Goal: Information Seeking & Learning: Learn about a topic

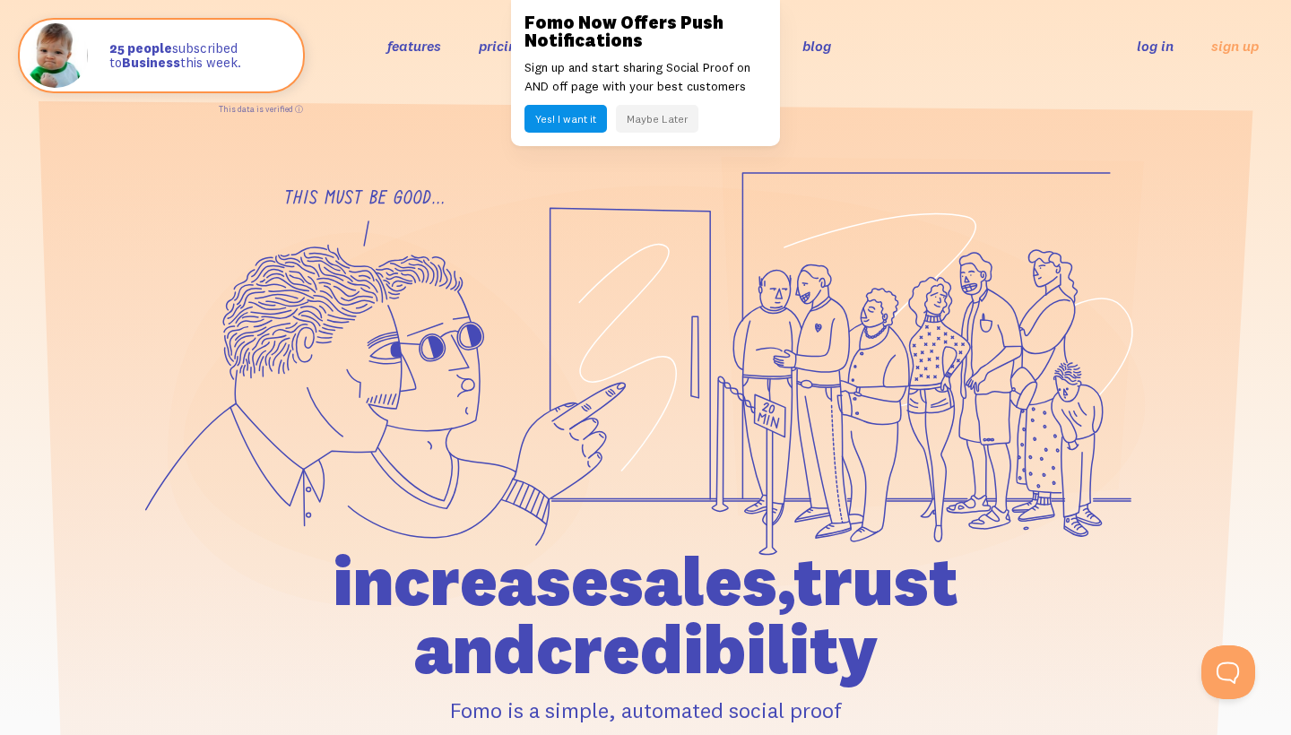
click at [682, 118] on button "Maybe Later" at bounding box center [657, 119] width 82 height 28
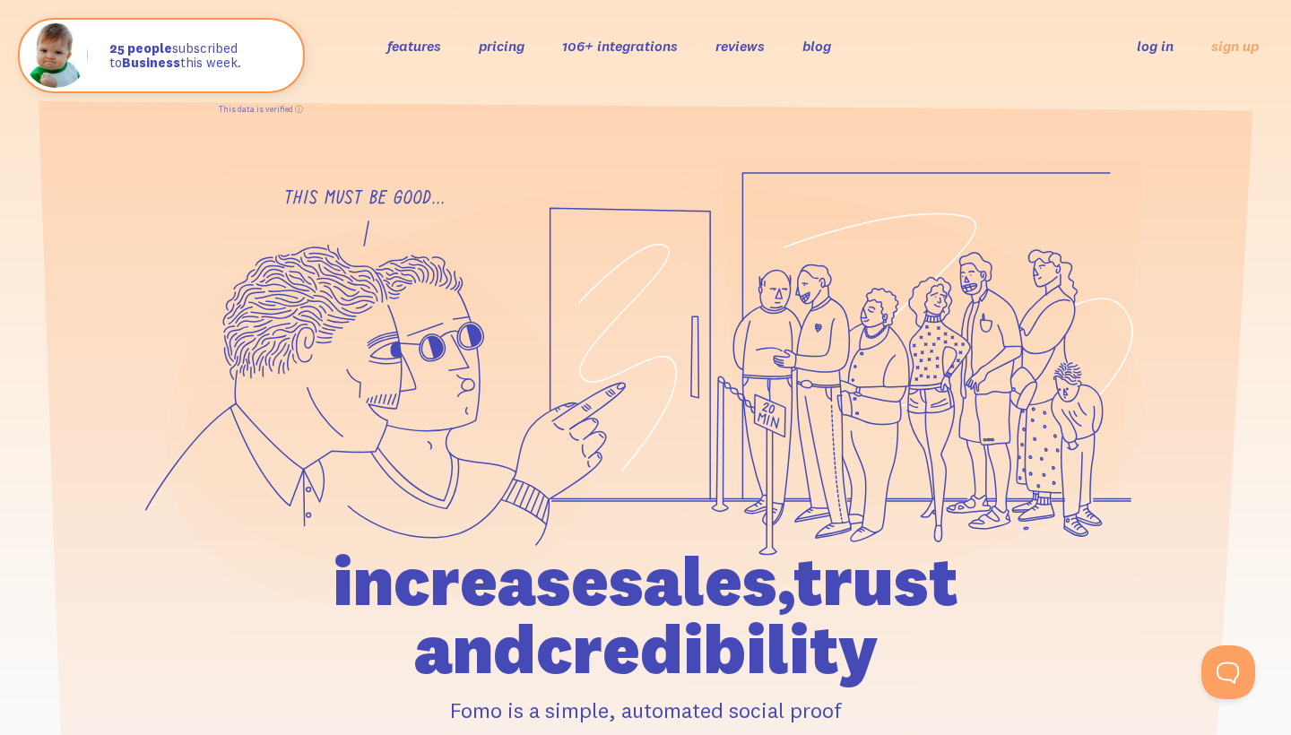
click at [417, 46] on link "features" at bounding box center [414, 46] width 54 height 18
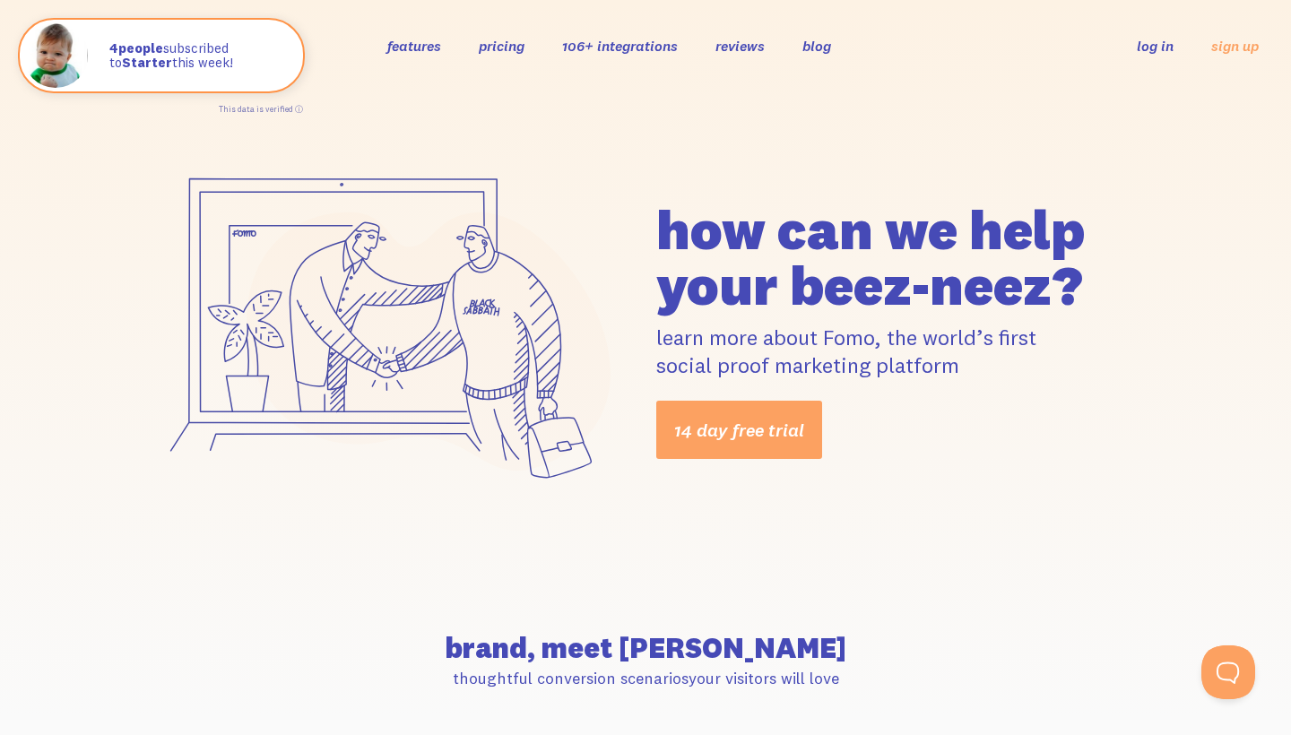
click at [583, 46] on link "106+ integrations" at bounding box center [620, 46] width 116 height 18
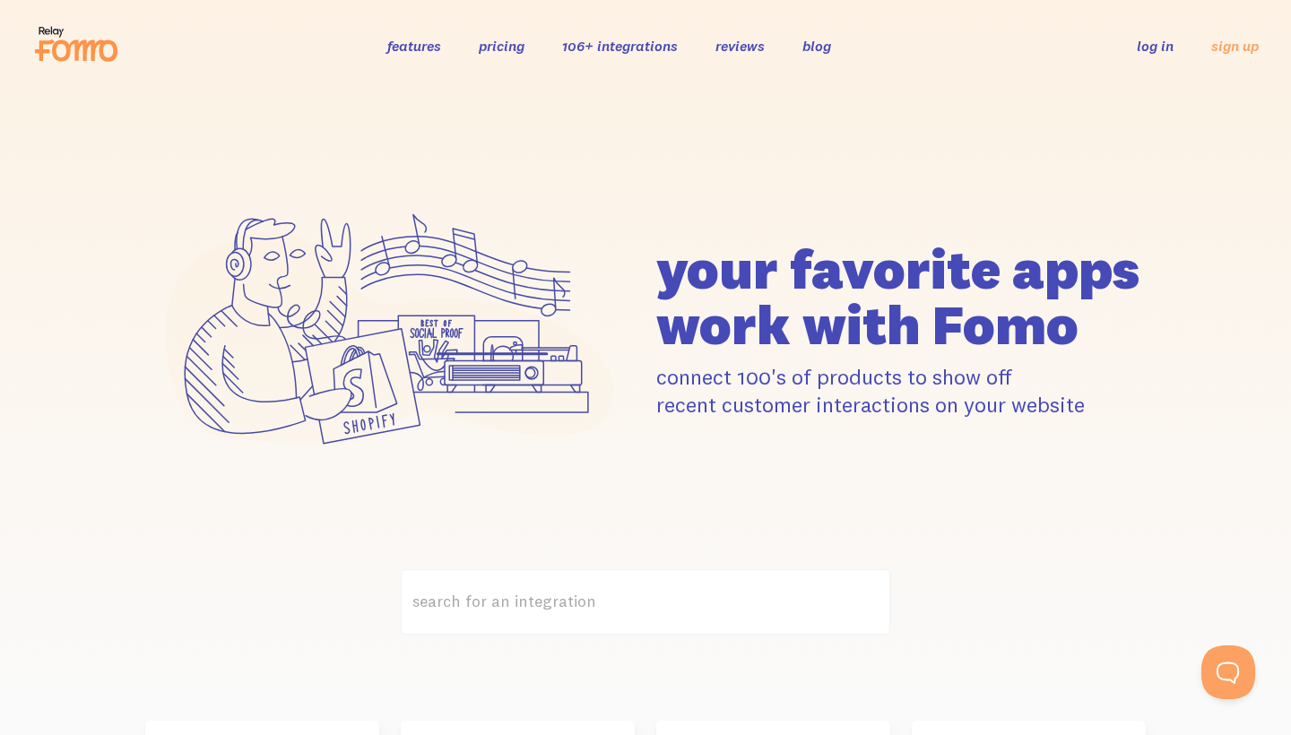
click at [507, 47] on link "pricing" at bounding box center [502, 46] width 46 height 18
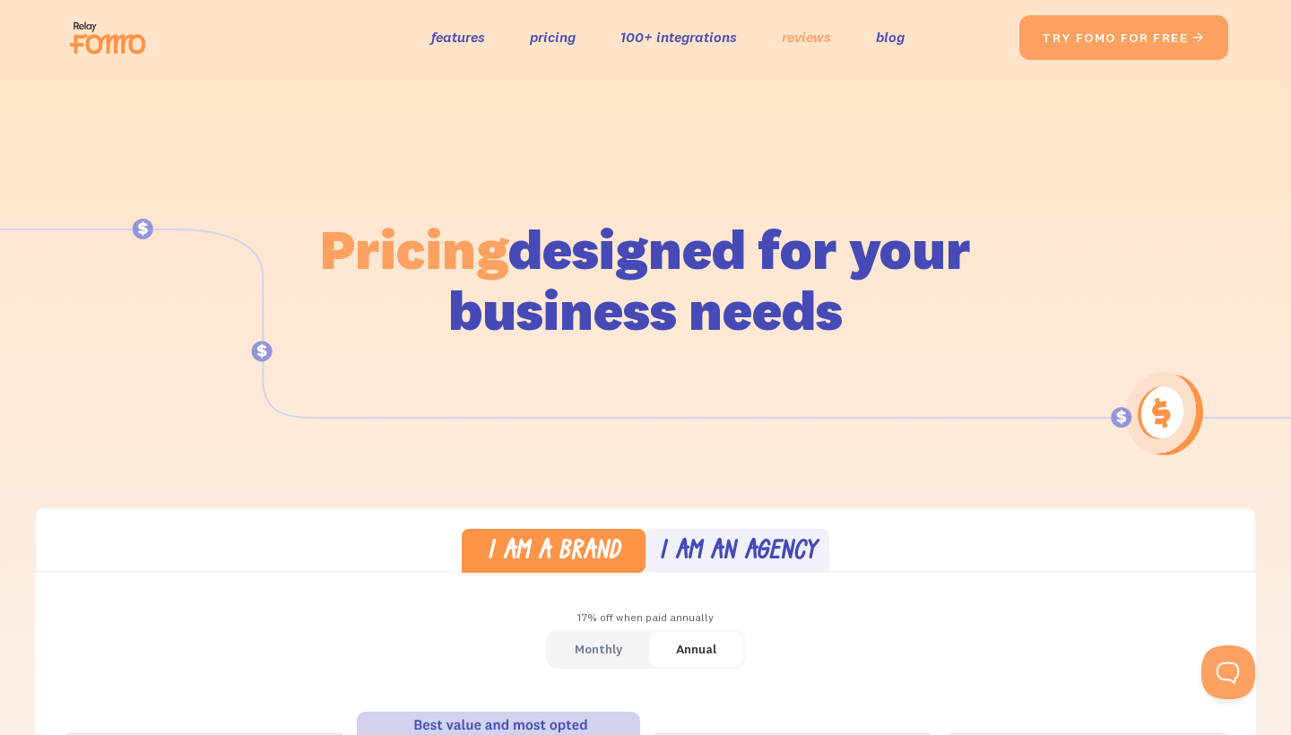
click at [793, 35] on link "reviews" at bounding box center [806, 37] width 49 height 26
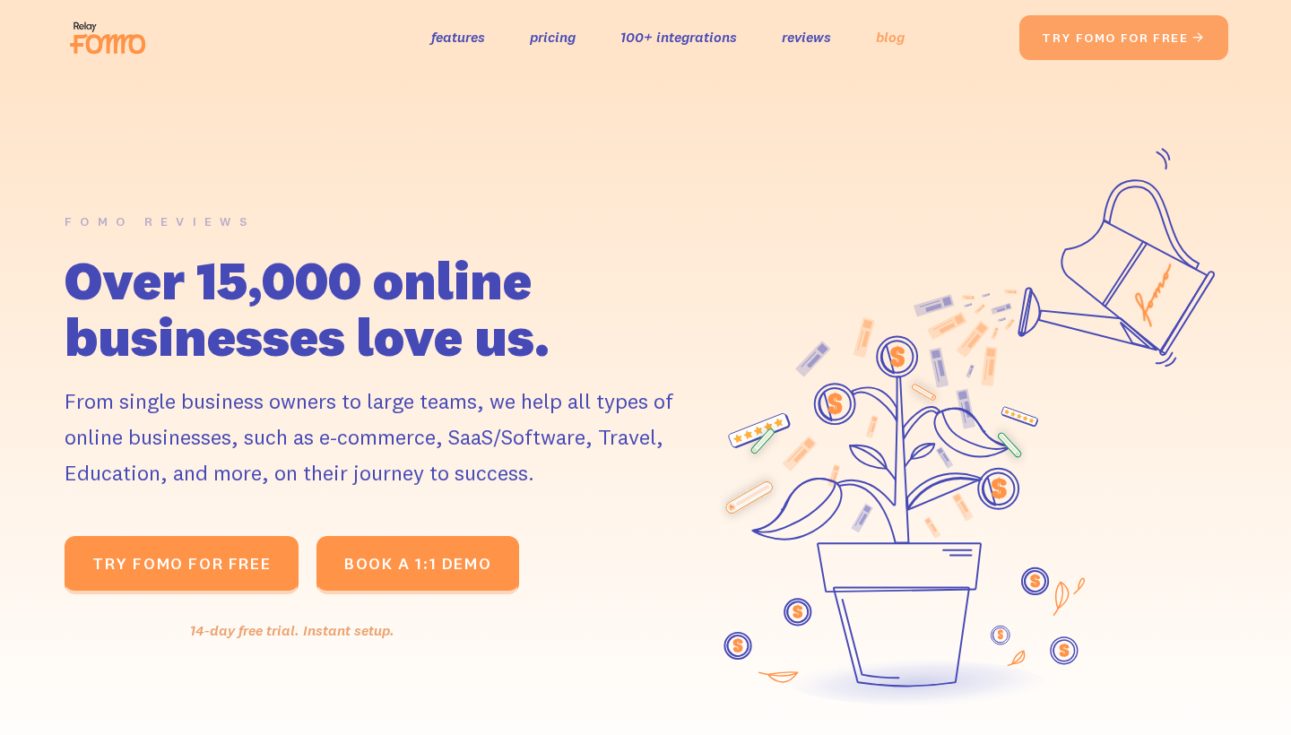
click at [876, 36] on link "blog" at bounding box center [890, 37] width 29 height 26
